Goal: Task Accomplishment & Management: Manage account settings

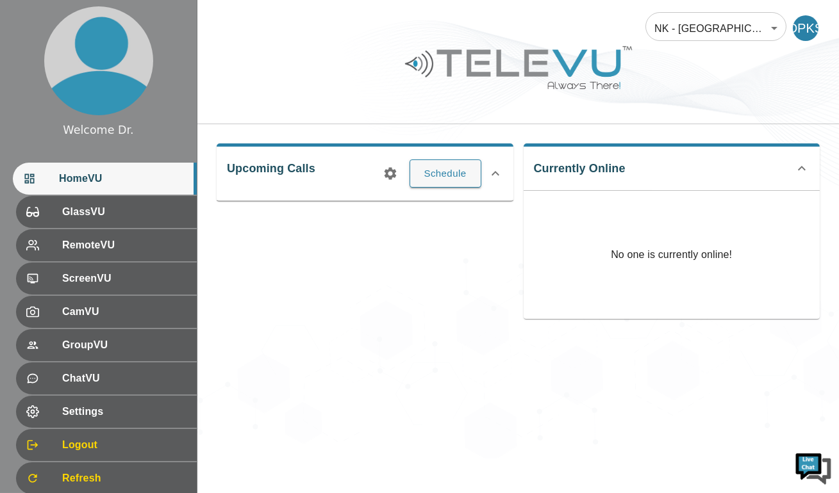
click at [341, 81] on div at bounding box center [517, 77] width 641 height 72
click at [292, 74] on div at bounding box center [517, 77] width 641 height 72
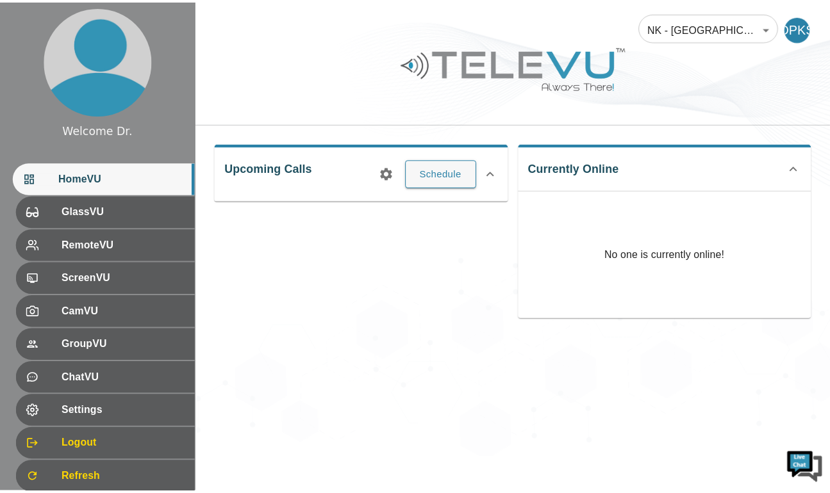
scroll to position [40, 0]
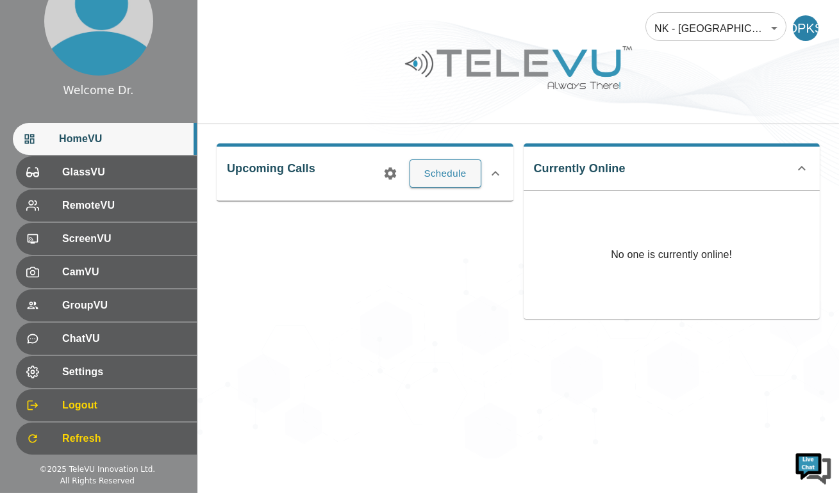
click at [120, 372] on span "Settings" at bounding box center [124, 372] width 124 height 15
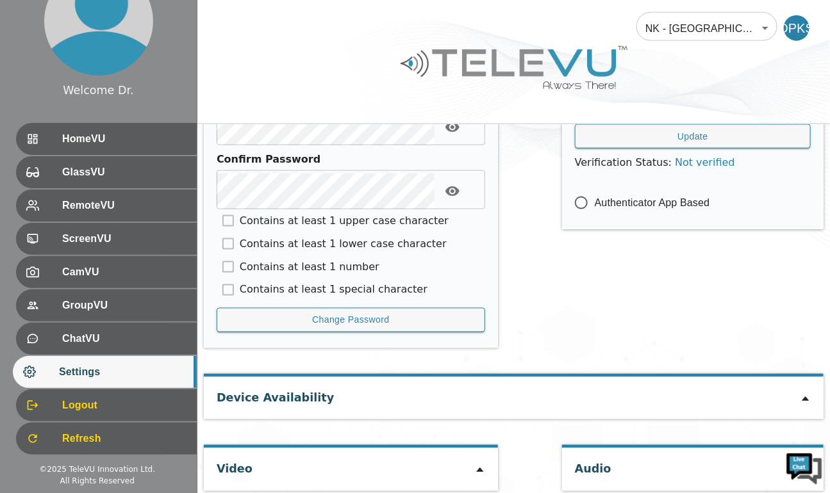
scroll to position [642, 0]
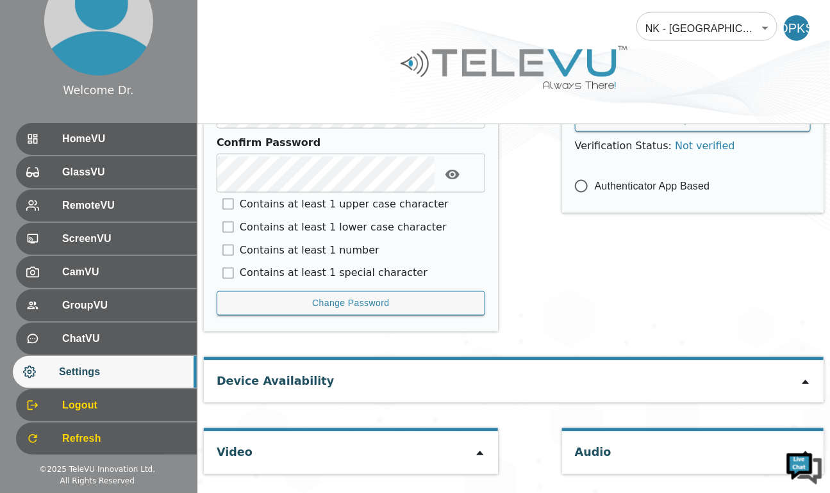
click at [475, 454] on icon at bounding box center [480, 454] width 10 height 10
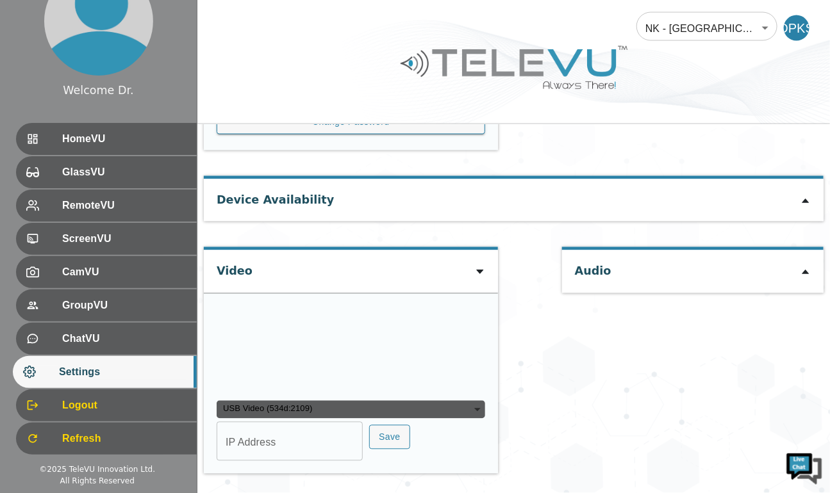
scroll to position [913, 0]
click at [618, 320] on div "Audio" at bounding box center [692, 366] width 261 height 239
click at [451, 404] on div "USB Video (534d:2109)" at bounding box center [351, 410] width 269 height 18
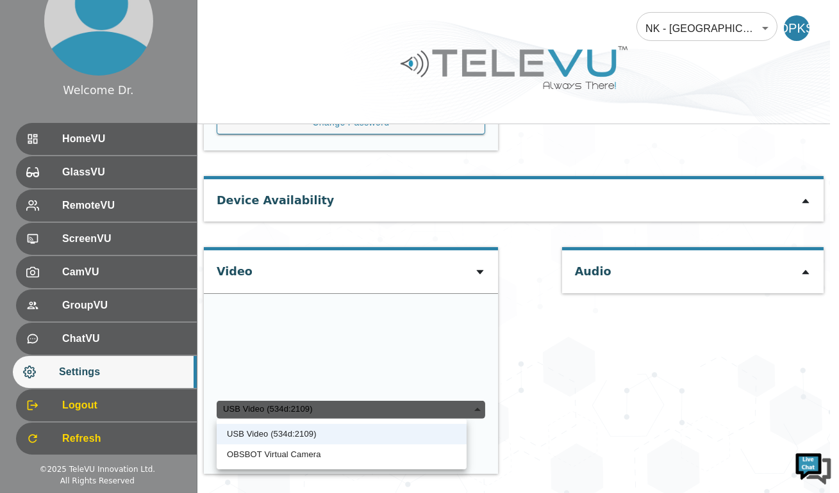
click at [337, 451] on li "OBSBOT Virtual Camera" at bounding box center [342, 455] width 250 height 21
type input "23208a3a33edabb432725cff2415e8ac4c5118183051e3d2449c937af5cbad63"
type input "[TECHNICAL_ID]"
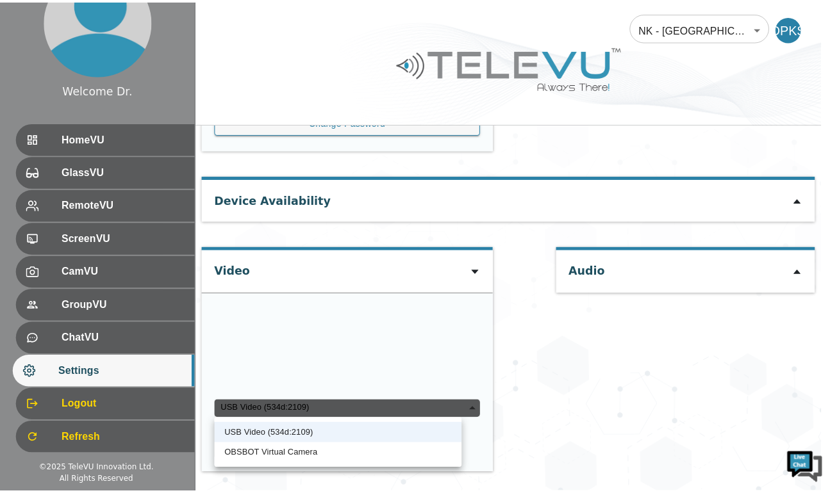
scroll to position [866, 0]
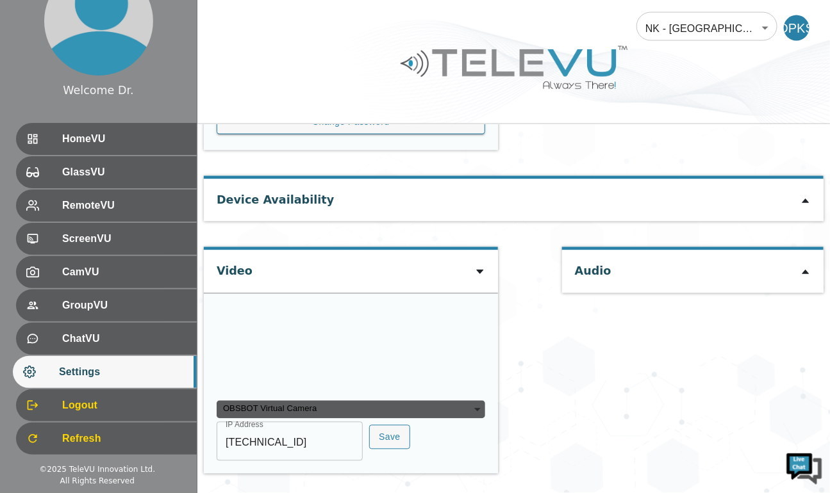
click at [602, 385] on div "Audio" at bounding box center [692, 366] width 261 height 239
click at [454, 408] on div "OBSBOT Virtual Camera" at bounding box center [351, 410] width 269 height 18
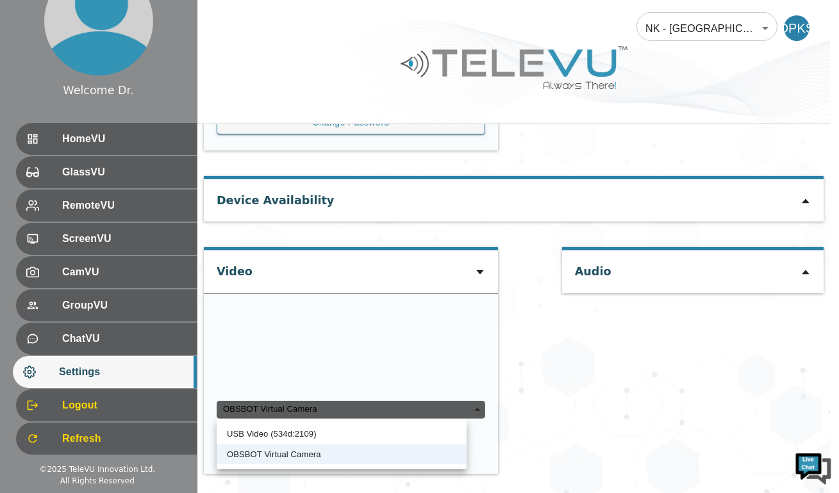
click at [315, 433] on li "USB Video (534d:2109)" at bounding box center [342, 434] width 250 height 21
type input "bcd772c021509cf80e14ccc0af13aefee06b380f46f5f209c93f8d95717546a1"
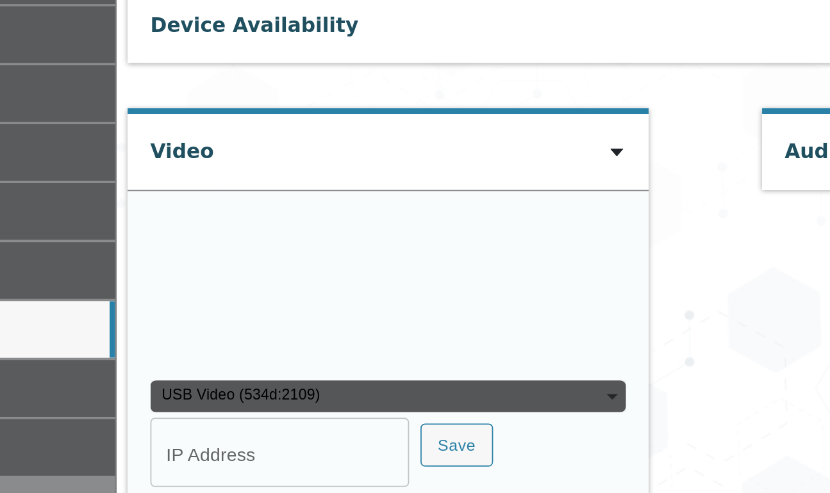
scroll to position [913, 0]
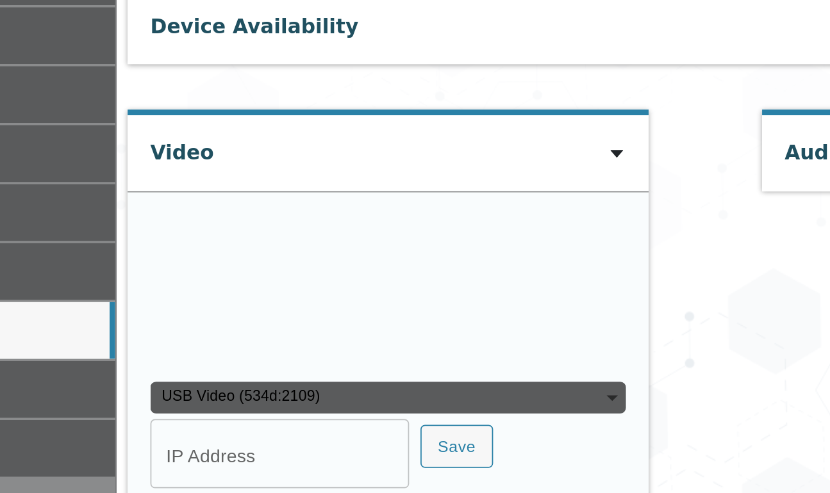
click at [459, 407] on div "USB Video (534d:2109)" at bounding box center [351, 410] width 269 height 18
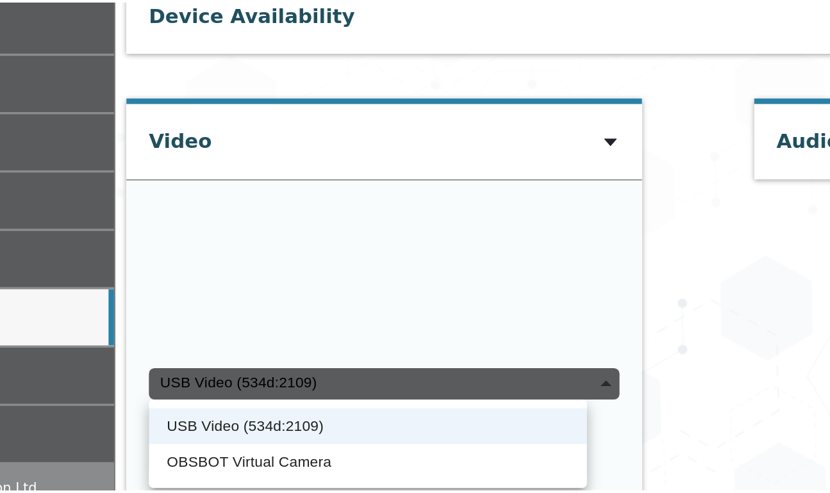
scroll to position [913, 0]
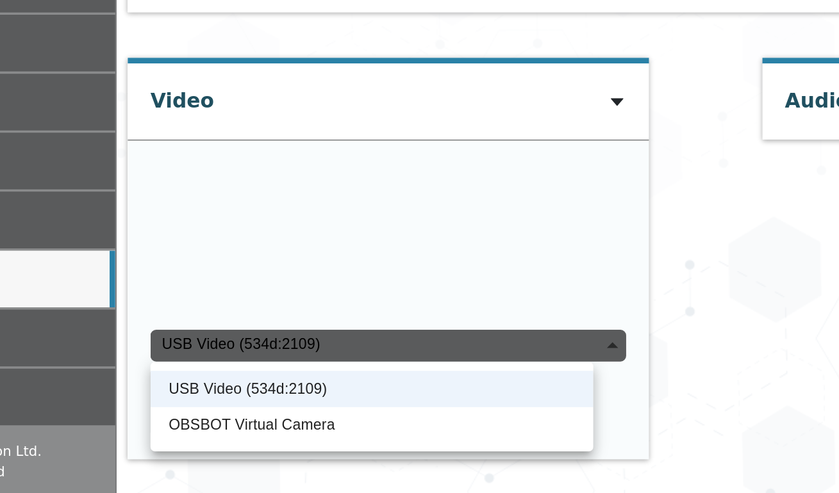
click at [376, 430] on li "USB Video (534d:2109)" at bounding box center [342, 434] width 250 height 21
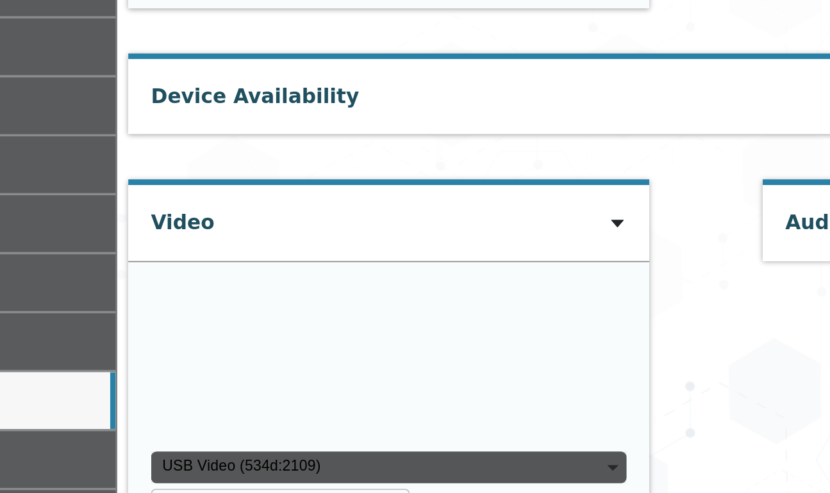
scroll to position [913, 0]
